Goal: Task Accomplishment & Management: Use online tool/utility

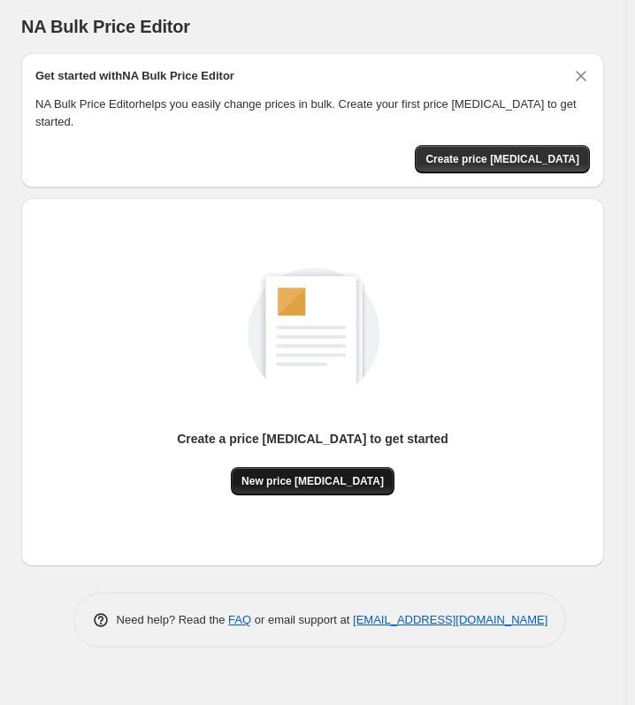
click at [296, 472] on button "New price [MEDICAL_DATA]" at bounding box center [313, 481] width 164 height 28
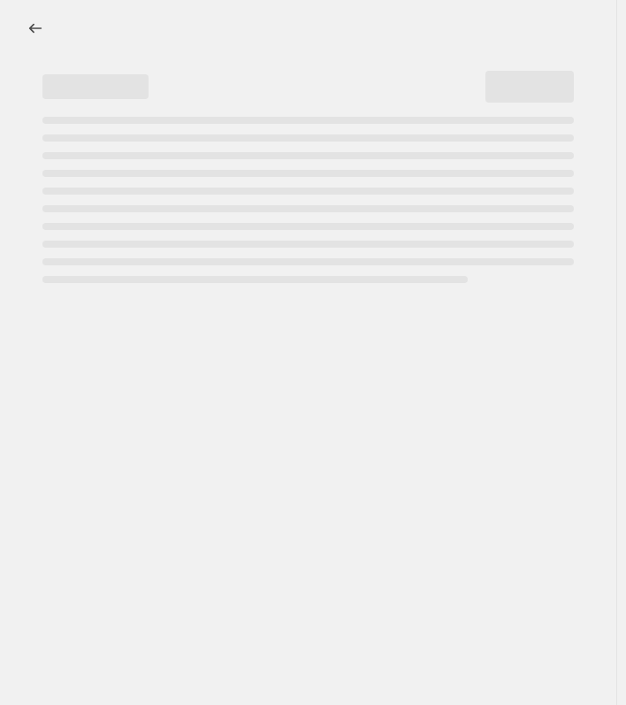
select select "percentage"
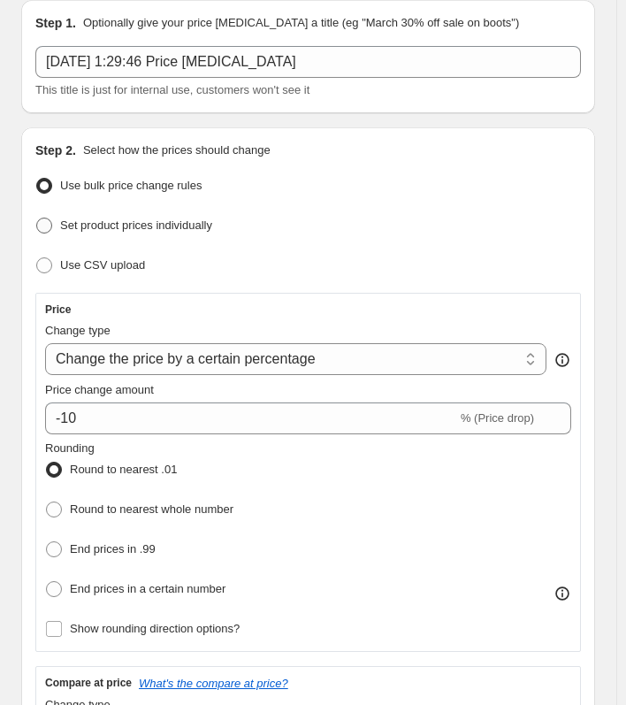
scroll to position [177, 0]
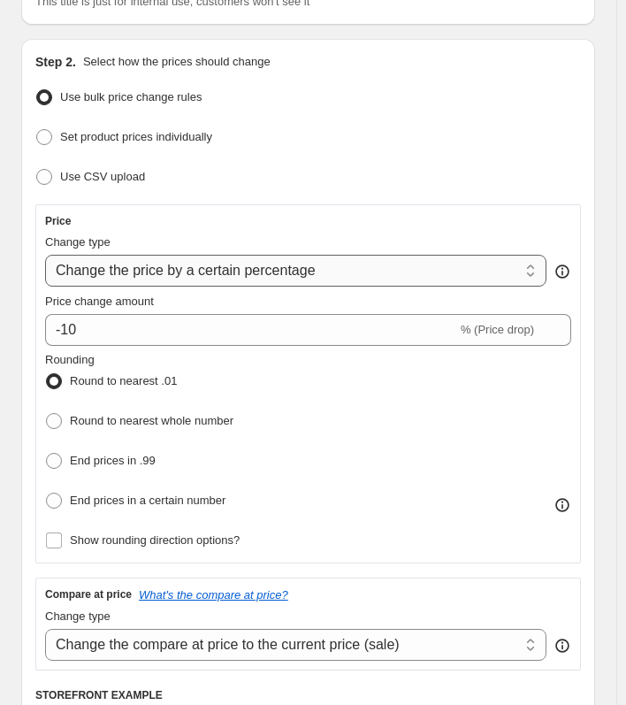
click at [308, 268] on select "Change the price to a certain amount Change the price by a certain amount Chang…" at bounding box center [295, 271] width 501 height 32
click at [335, 199] on div "Step 2. Select how the prices should change Use bulk price change rules Set pro…" at bounding box center [308, 500] width 546 height 895
click at [277, 262] on select "Change the price to a certain amount Change the price by a certain amount Chang…" at bounding box center [295, 271] width 501 height 32
click at [357, 219] on div "Price" at bounding box center [308, 221] width 526 height 14
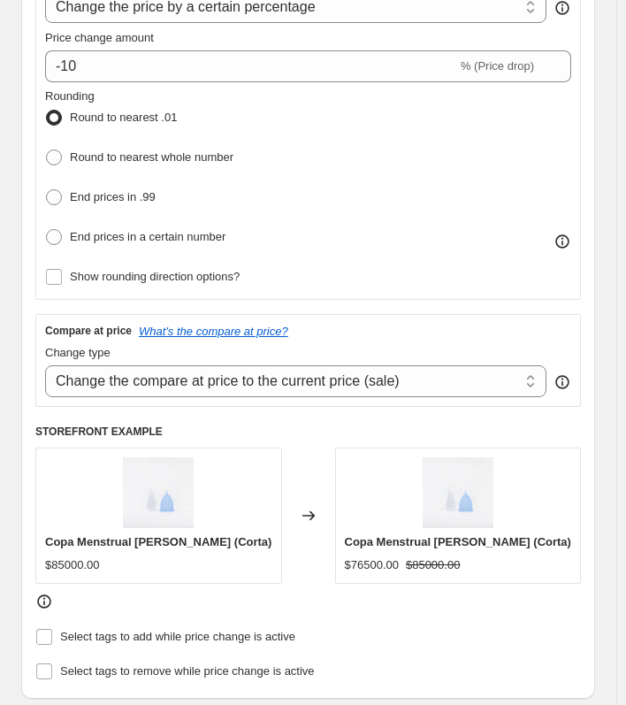
scroll to position [442, 0]
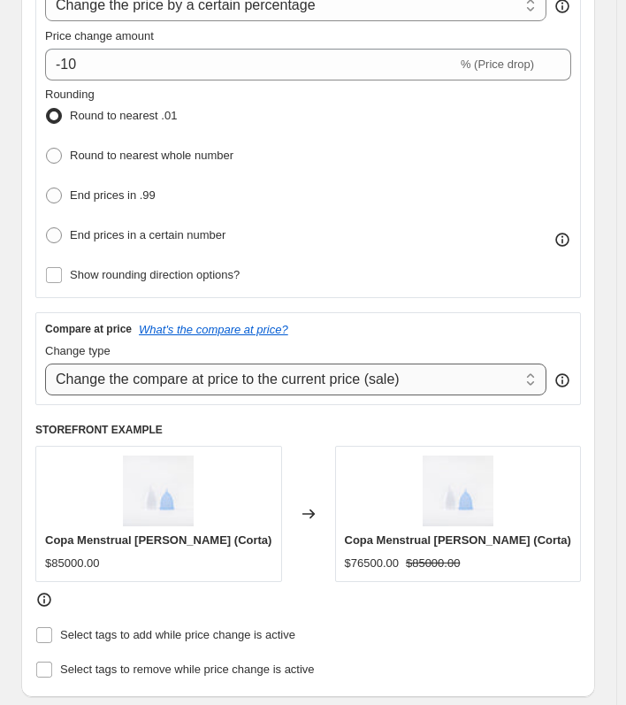
click at [303, 378] on select "Change the compare at price to the current price (sale) Change the compare at p…" at bounding box center [295, 379] width 501 height 32
click at [340, 314] on div "Compare at price What's the compare at price? Change type Change the compare at…" at bounding box center [308, 358] width 546 height 92
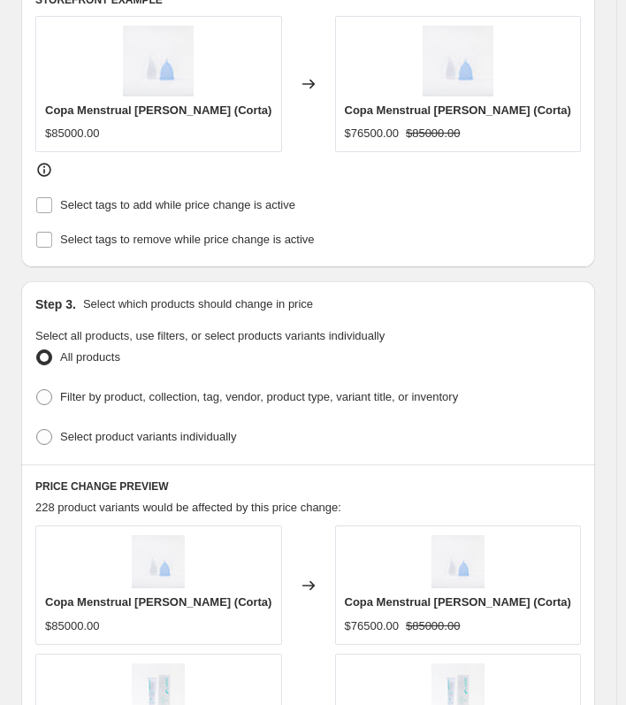
scroll to position [884, 0]
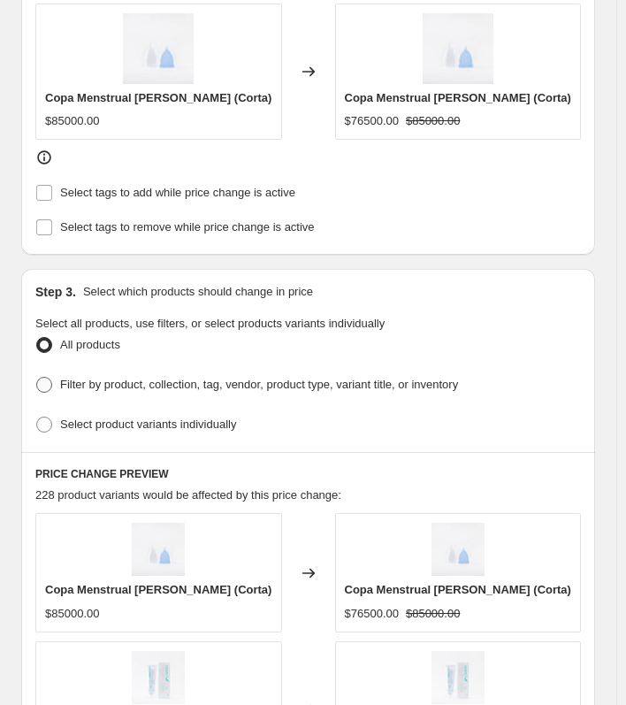
click at [51, 377] on span at bounding box center [44, 385] width 16 height 16
click at [37, 377] on input "Filter by product, collection, tag, vendor, product type, variant title, or inv…" at bounding box center [36, 377] width 1 height 1
radio input "true"
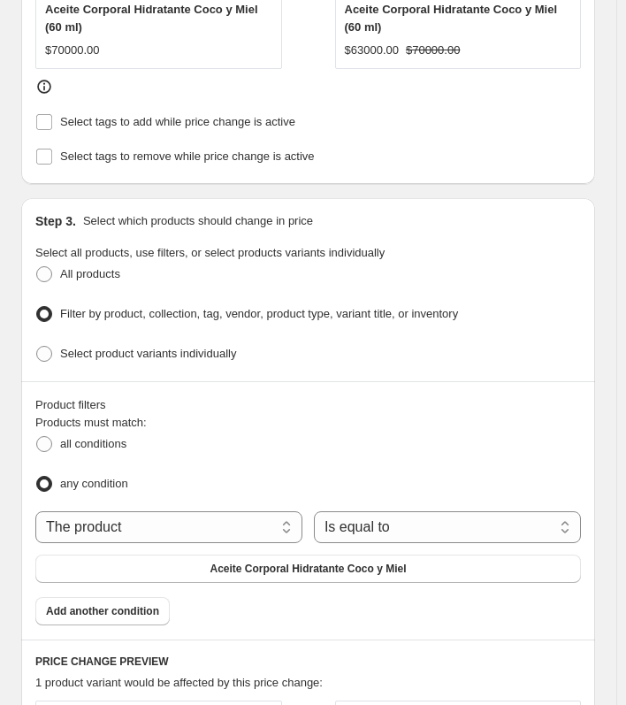
scroll to position [1061, 0]
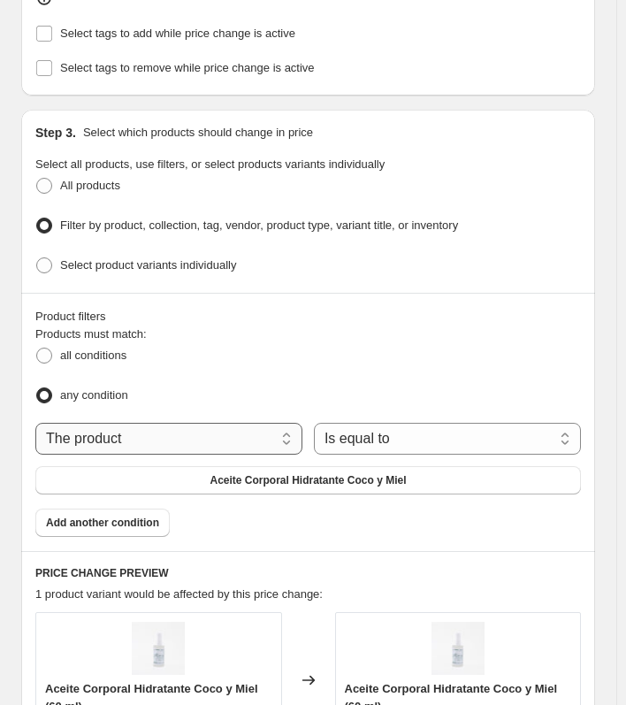
click at [157, 423] on select "The product The product's collection The product's tag The product's vendor The…" at bounding box center [168, 439] width 267 height 32
click at [179, 429] on select "The product The product's collection The product's tag The product's vendor The…" at bounding box center [168, 439] width 267 height 32
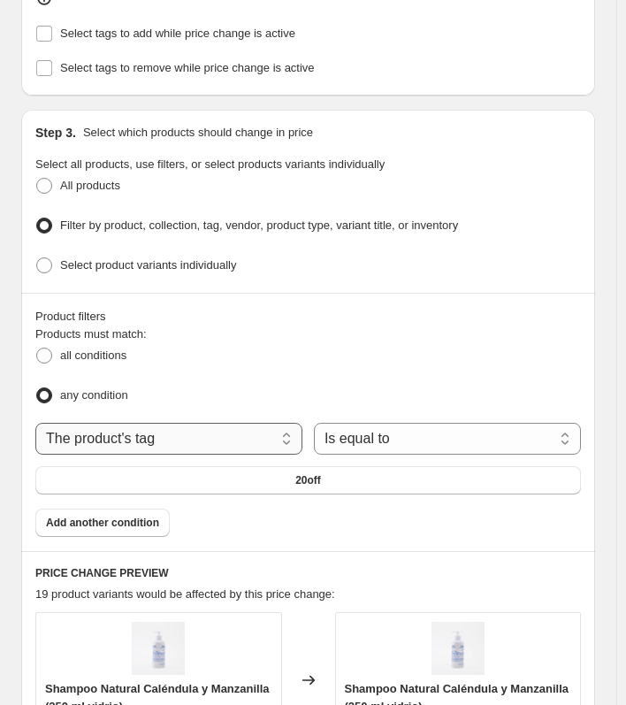
click at [250, 423] on select "The product The product's collection The product's tag The product's vendor The…" at bounding box center [168, 439] width 267 height 32
select select "collection"
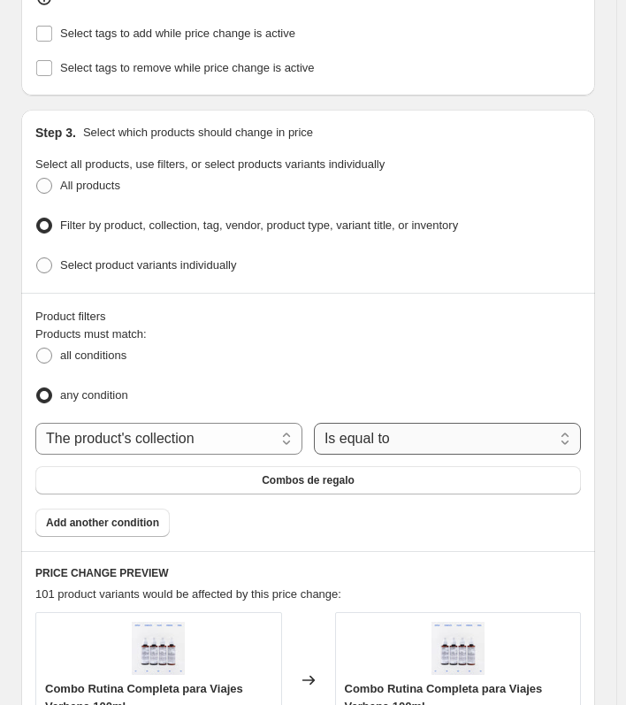
click at [416, 431] on select "Is equal to Is not equal to" at bounding box center [447, 439] width 267 height 32
click at [263, 469] on button "Combos de regalo" at bounding box center [308, 480] width 546 height 28
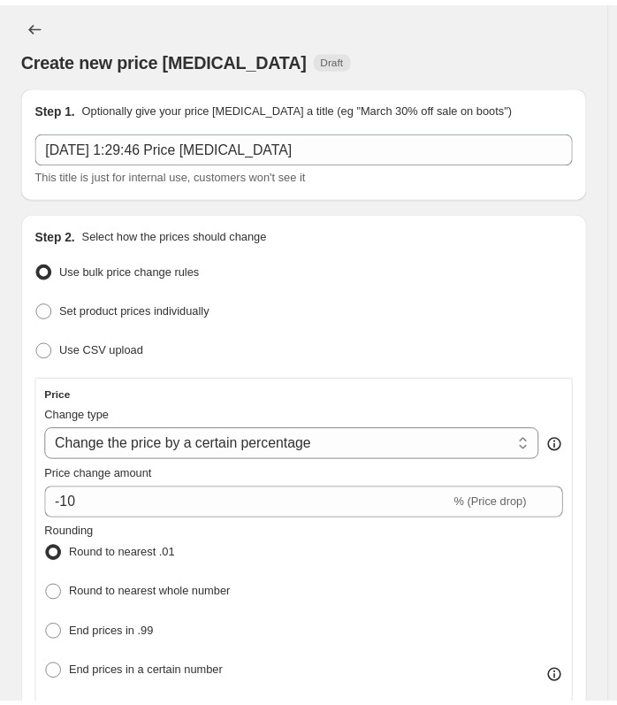
scroll to position [0, 0]
